Goal: Navigation & Orientation: Find specific page/section

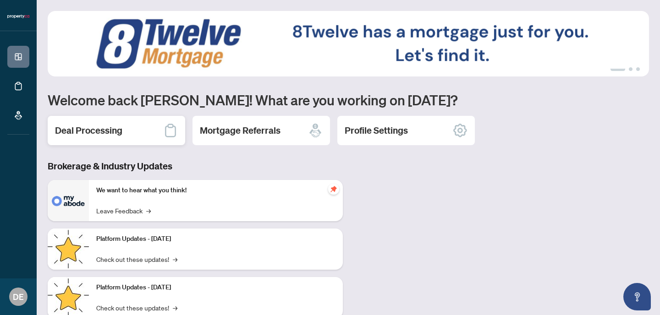
click at [137, 129] on div "Deal Processing" at bounding box center [116, 130] width 137 height 29
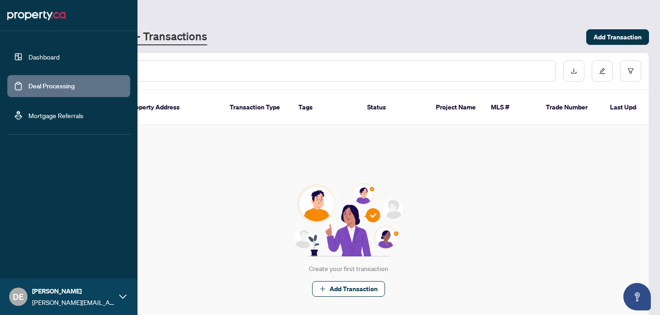
click at [28, 54] on link "Dashboard" at bounding box center [43, 57] width 31 height 8
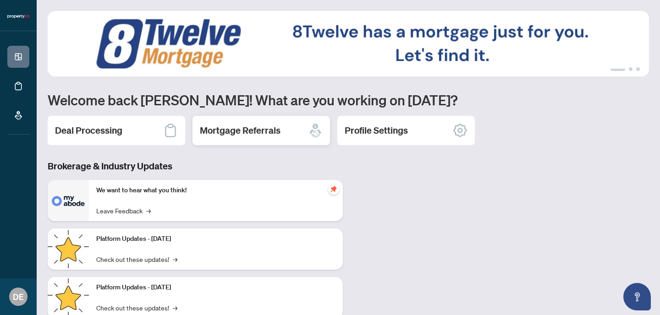
click at [266, 130] on h2 "Mortgage Referrals" at bounding box center [240, 130] width 81 height 13
